Goal: Transaction & Acquisition: Book appointment/travel/reservation

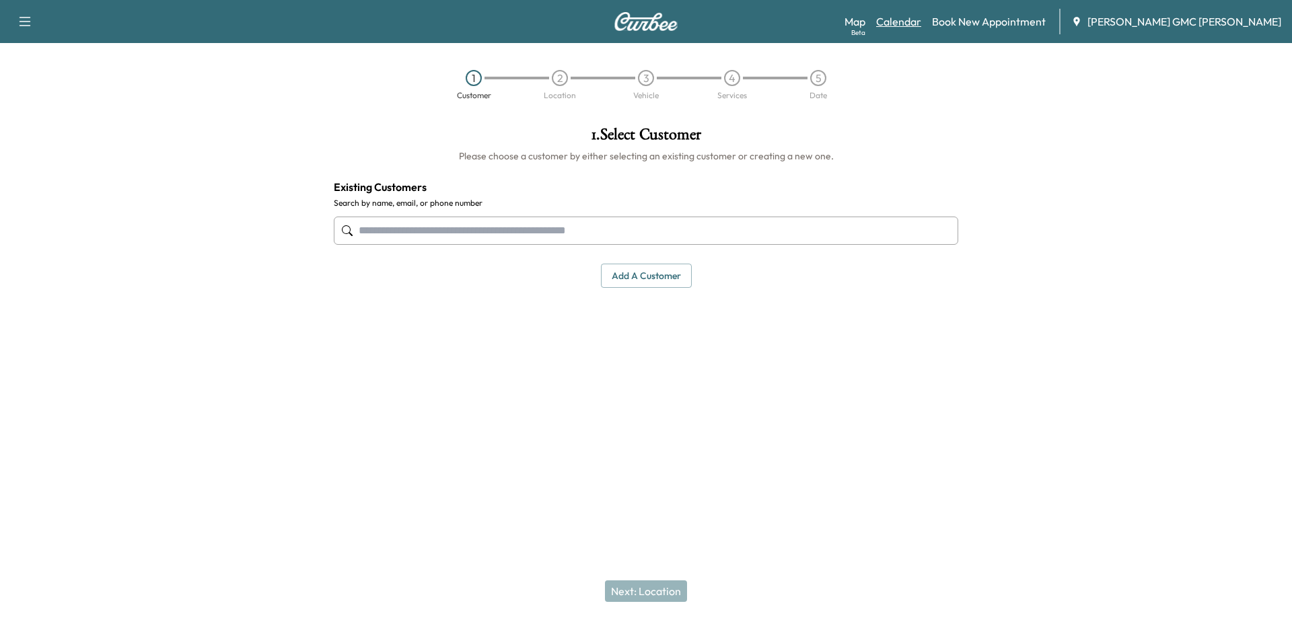
click at [921, 17] on link "Calendar" at bounding box center [898, 21] width 45 height 16
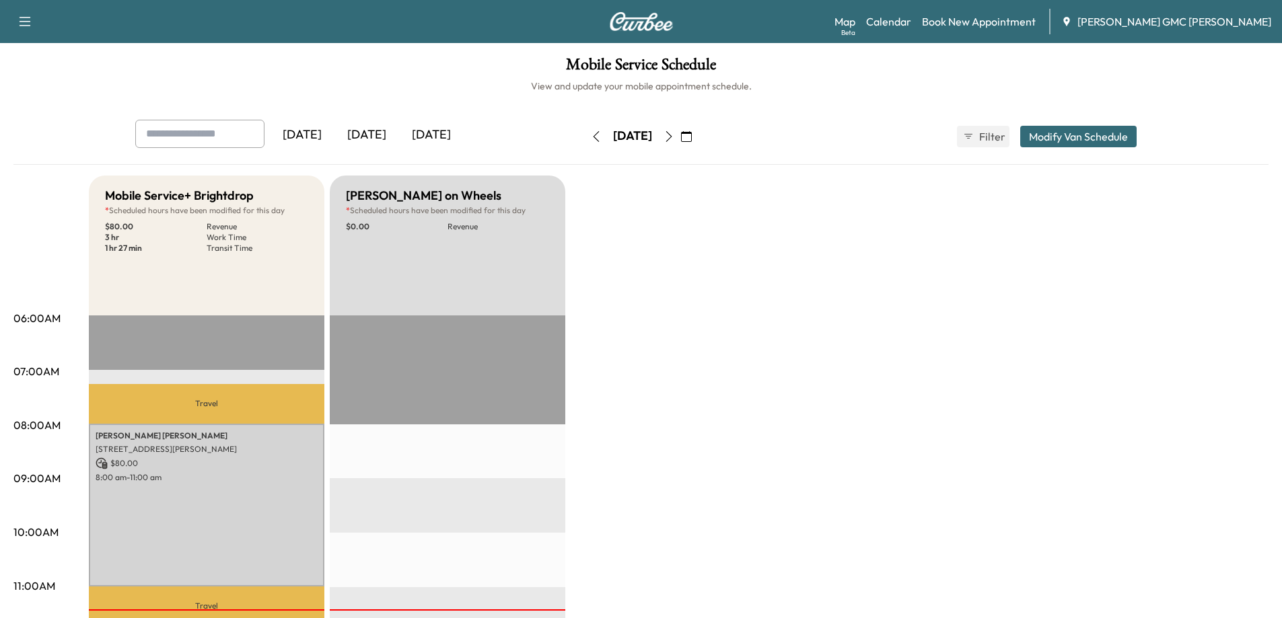
click at [674, 138] on icon "button" at bounding box center [668, 136] width 11 height 11
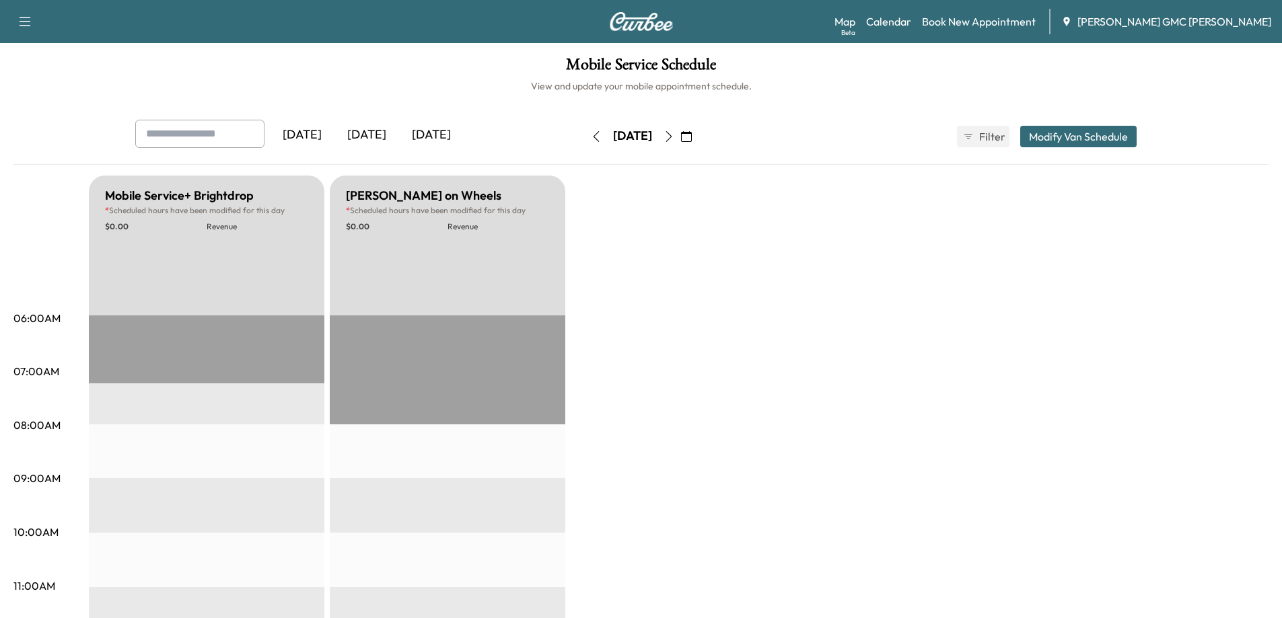
click at [674, 132] on icon "button" at bounding box center [668, 136] width 11 height 11
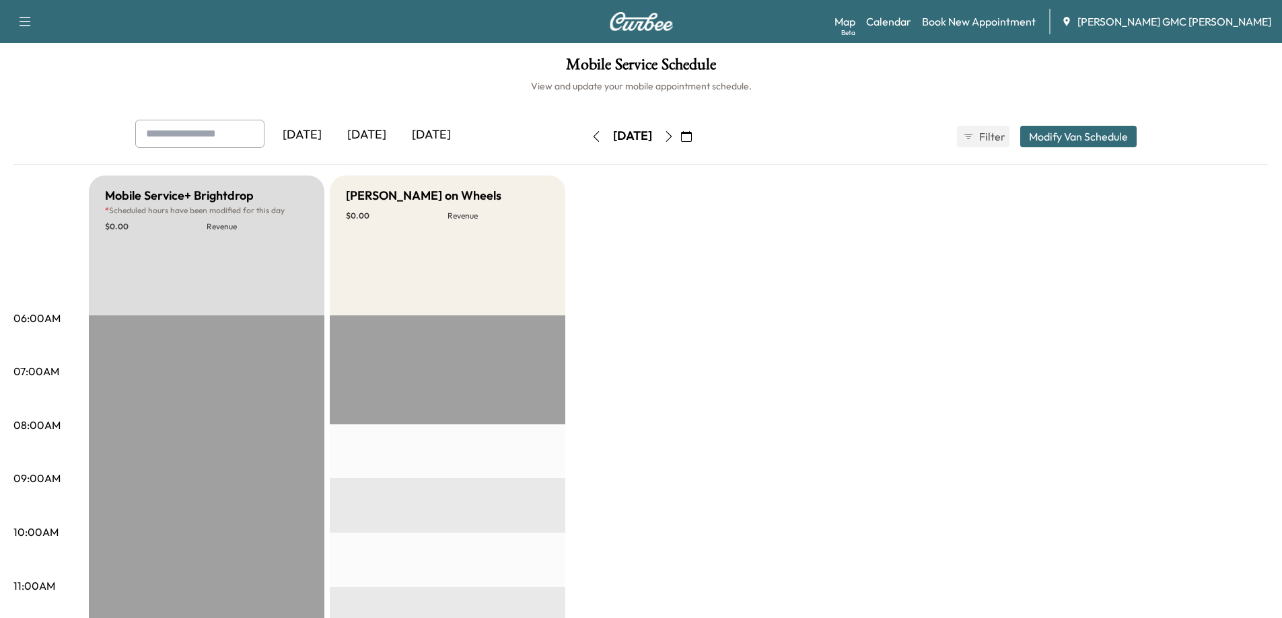
click at [671, 133] on icon "button" at bounding box center [668, 136] width 6 height 11
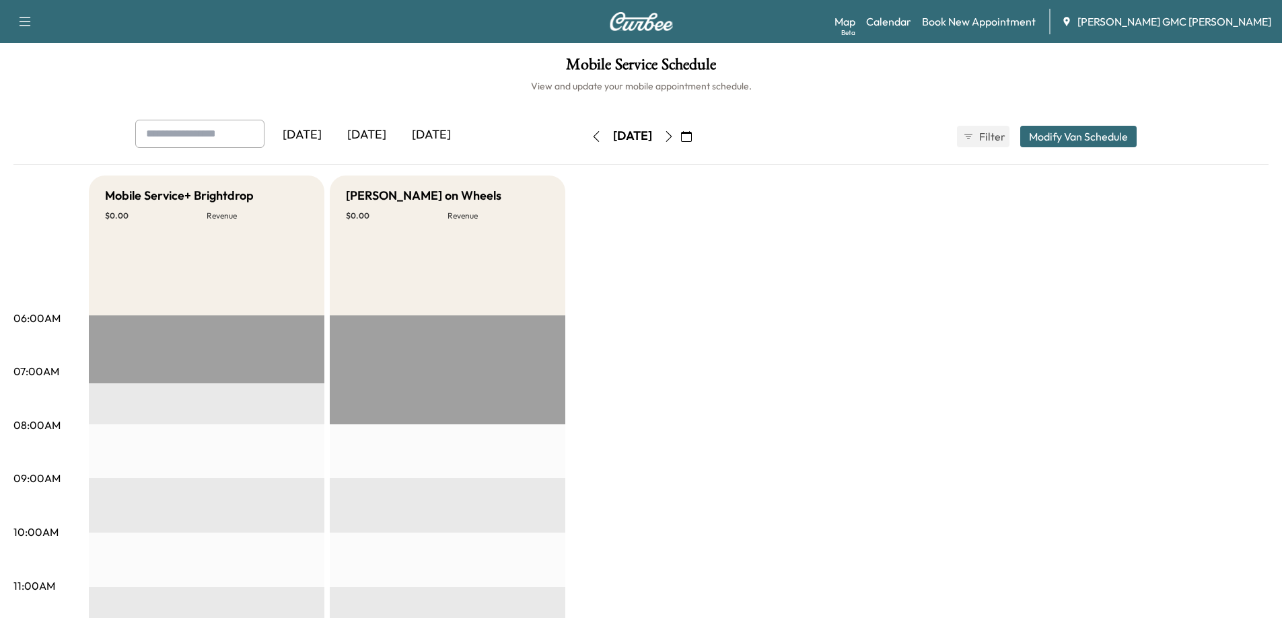
click at [591, 135] on icon "button" at bounding box center [596, 136] width 11 height 11
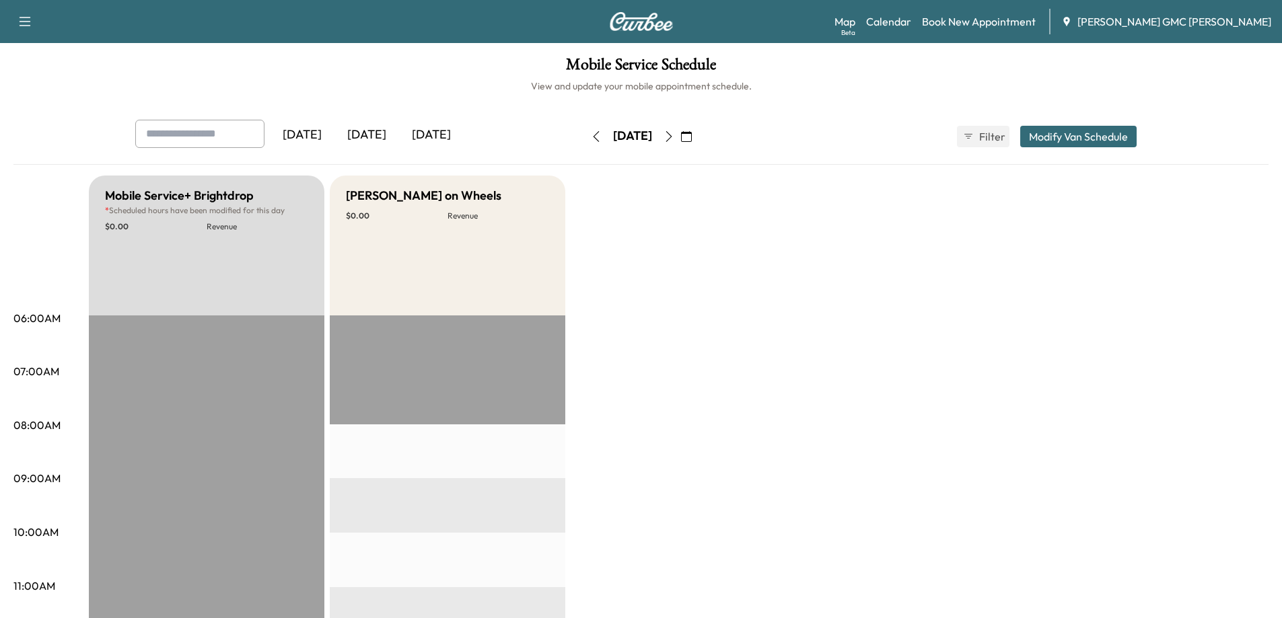
click at [585, 135] on button "button" at bounding box center [596, 137] width 23 height 22
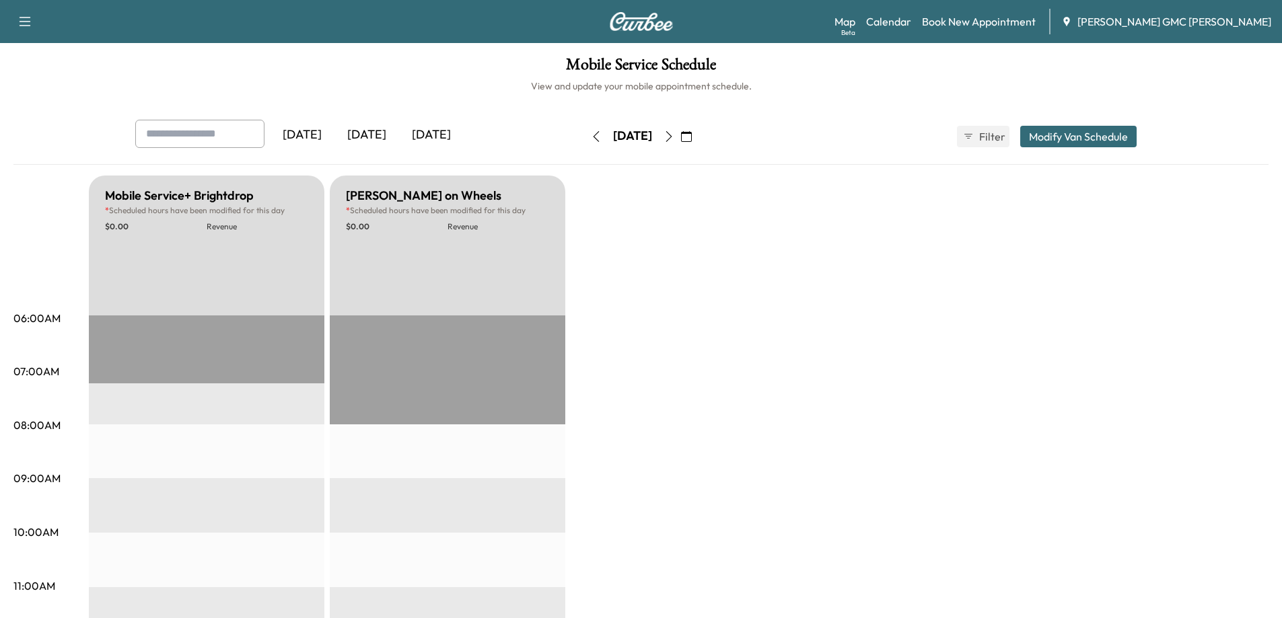
click at [692, 135] on icon "button" at bounding box center [686, 136] width 11 height 11
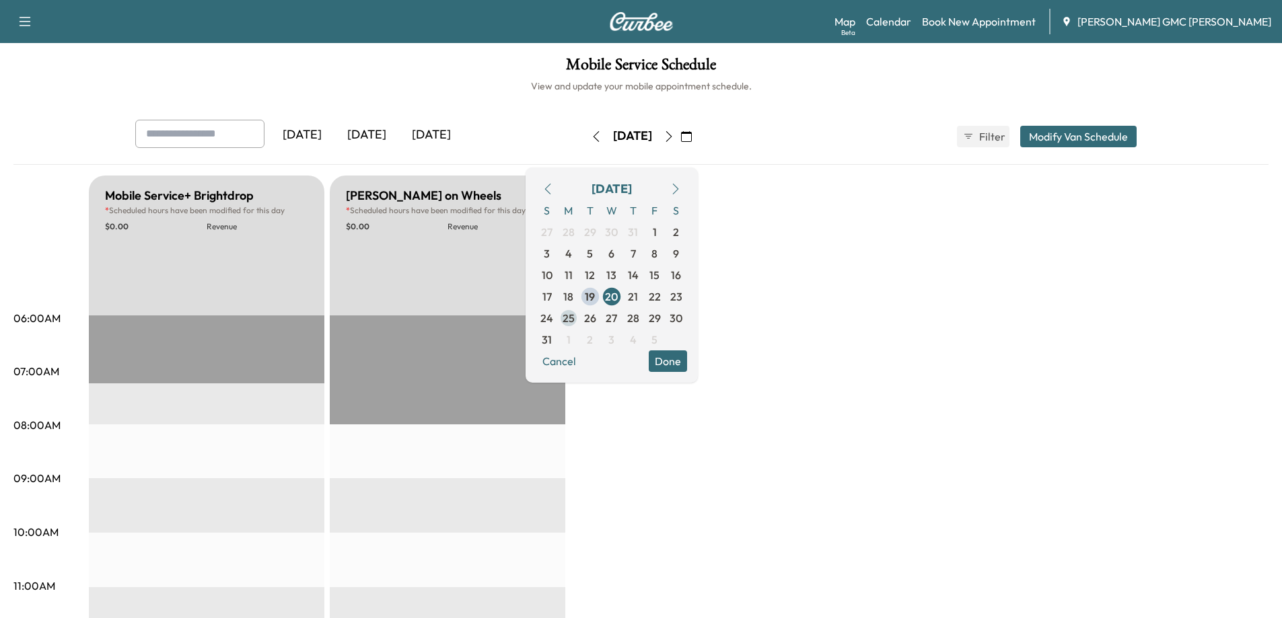
click at [575, 319] on span "25" at bounding box center [568, 318] width 12 height 16
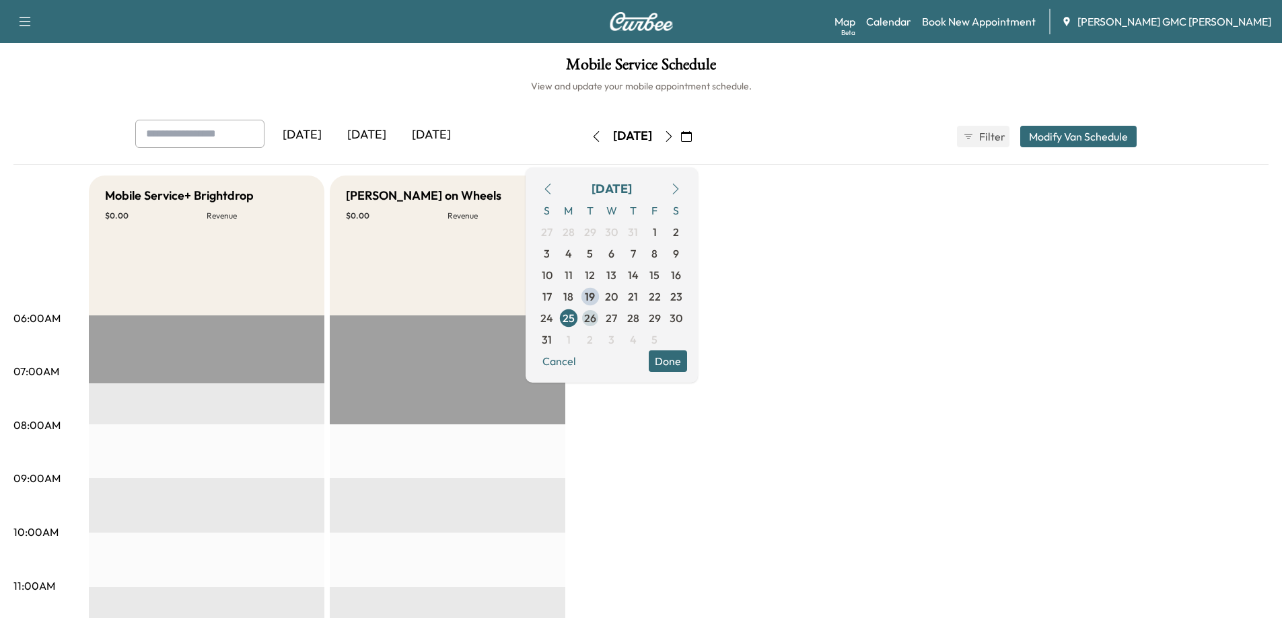
click at [596, 315] on span "26" at bounding box center [590, 318] width 12 height 16
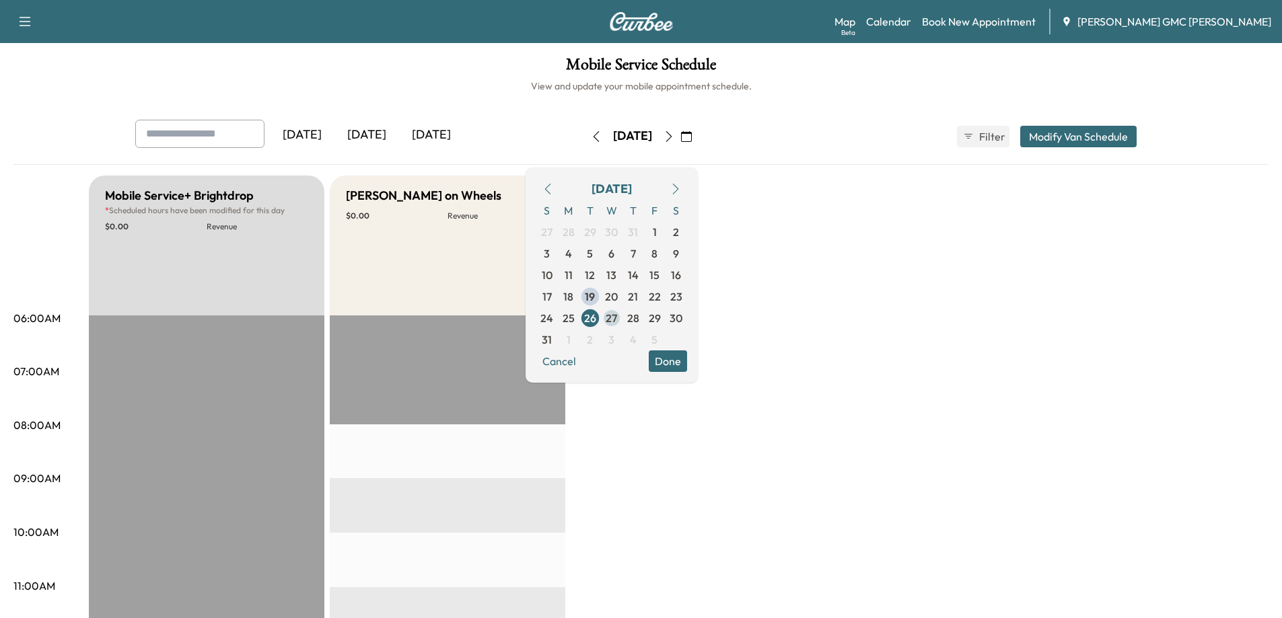
click at [617, 316] on span "27" at bounding box center [610, 318] width 11 height 16
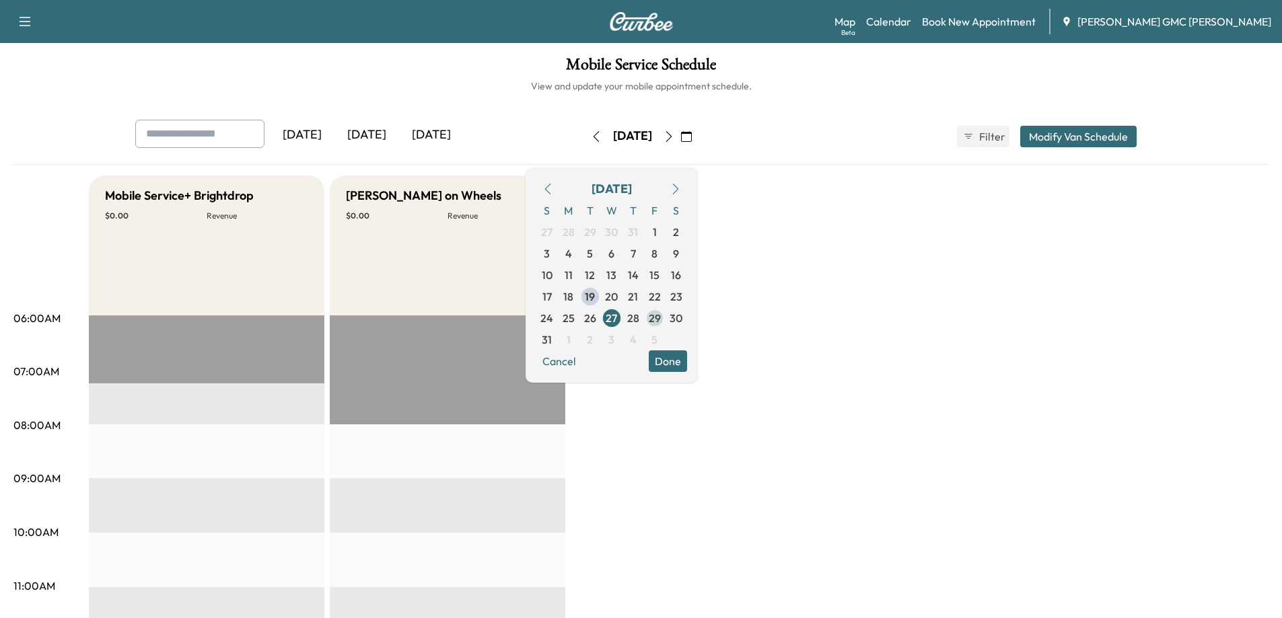
click at [661, 316] on span "29" at bounding box center [655, 318] width 12 height 16
click at [595, 295] on span "19" at bounding box center [590, 297] width 10 height 16
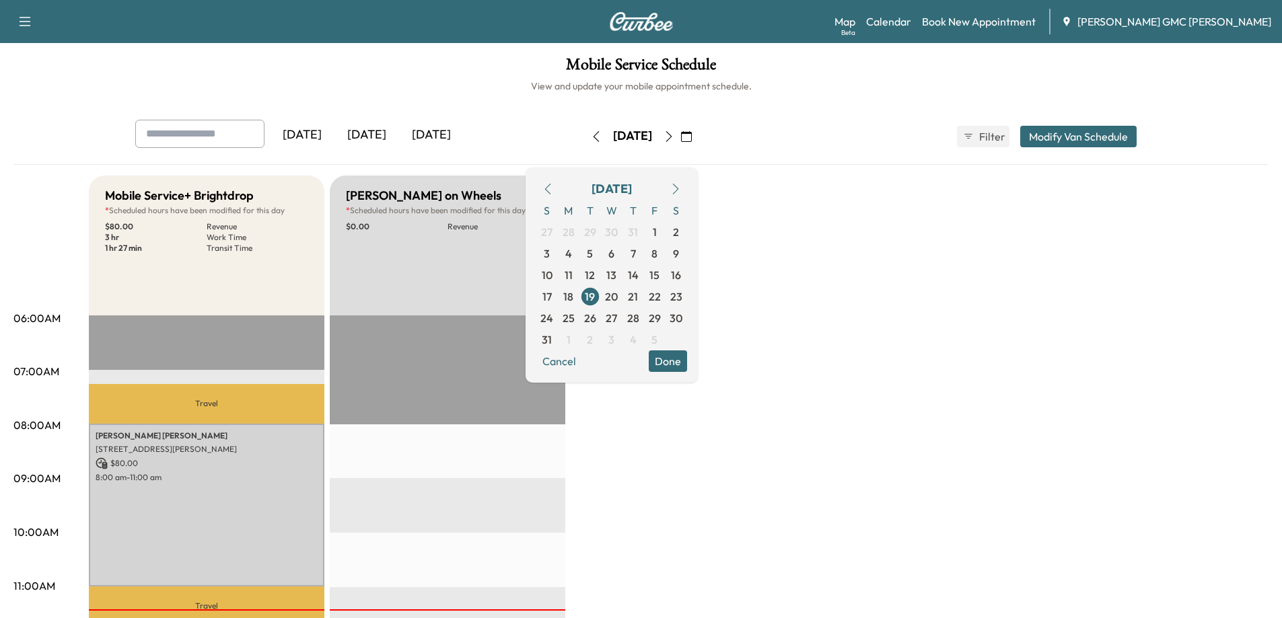
click at [492, 128] on div "[DATE] [DATE] [DATE]" at bounding box center [337, 137] width 405 height 34
